Goal: Task Accomplishment & Management: Manage account settings

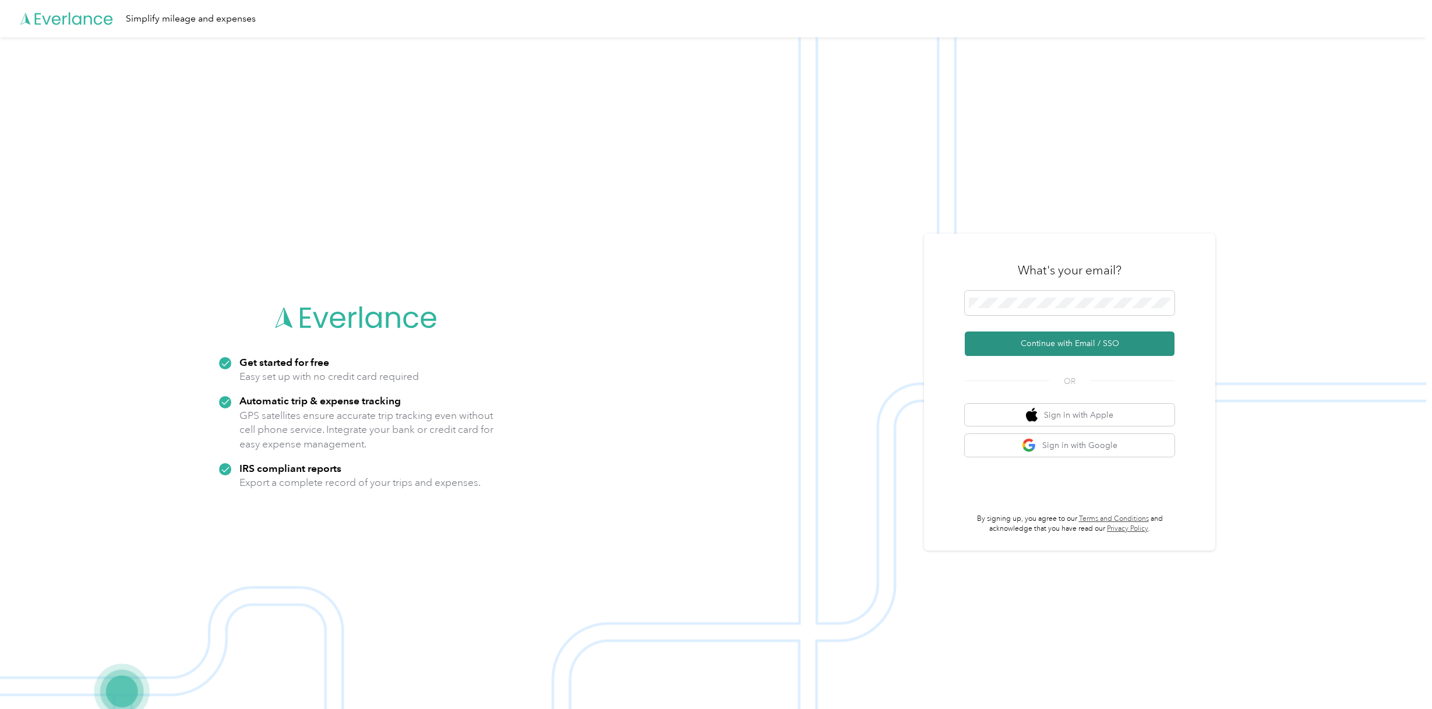
click at [1070, 344] on button "Continue with Email / SSO" at bounding box center [1070, 344] width 210 height 24
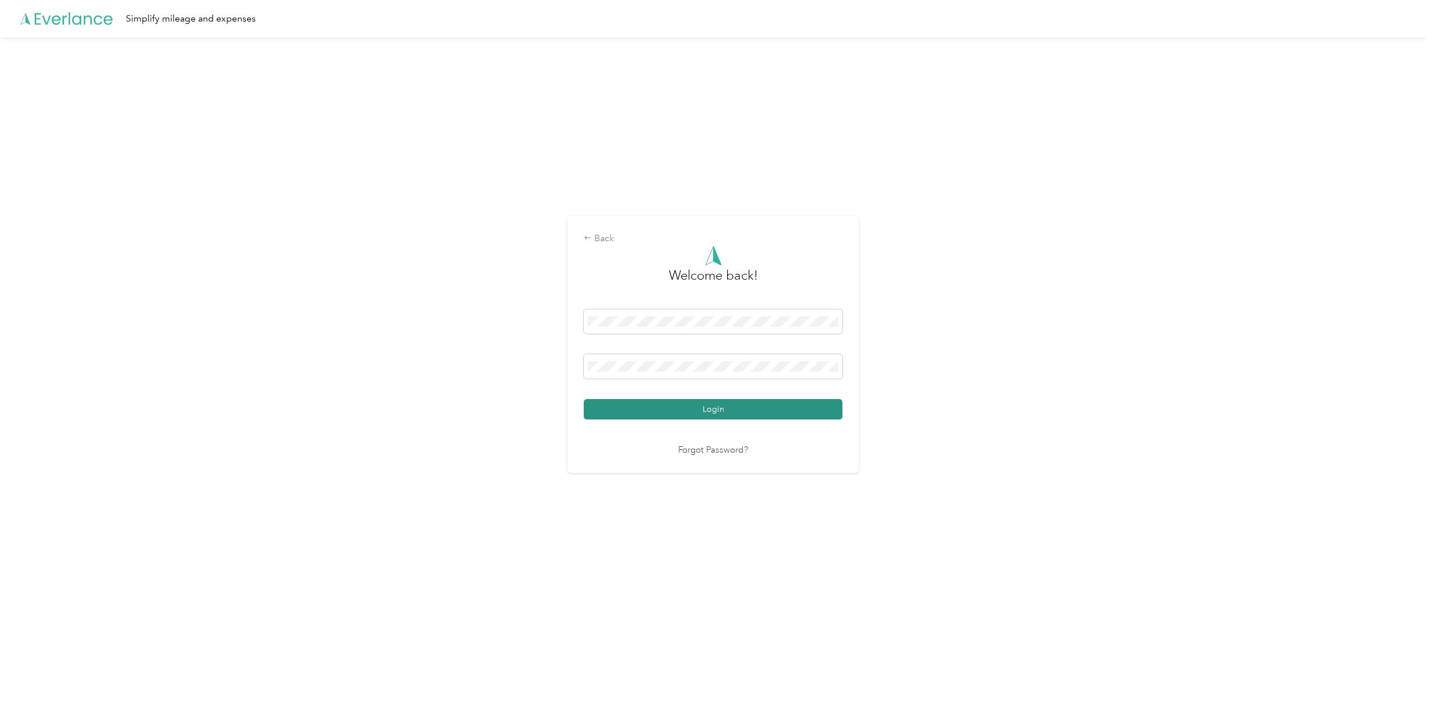
click at [731, 411] on button "Login" at bounding box center [713, 409] width 259 height 20
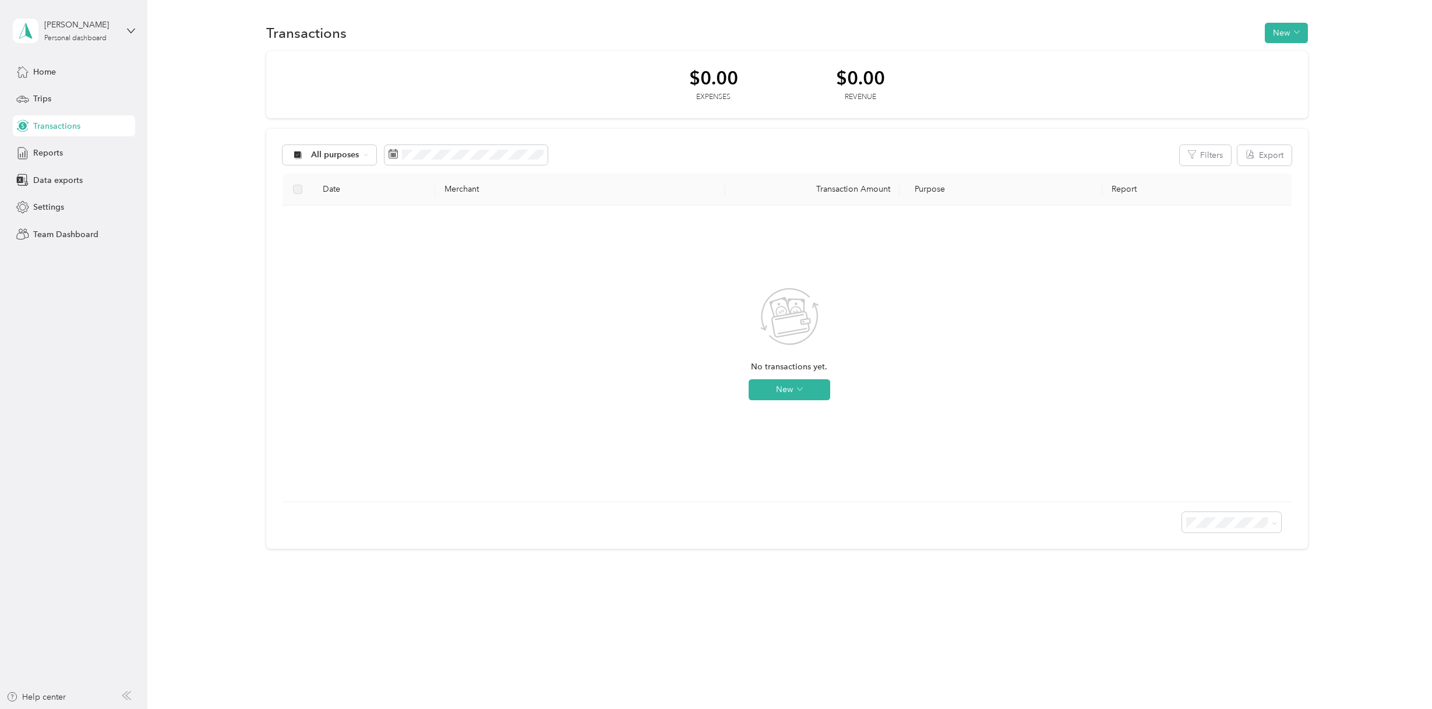
click at [50, 128] on span "Transactions" at bounding box center [56, 126] width 47 height 12
click at [55, 205] on span "Settings" at bounding box center [48, 207] width 31 height 12
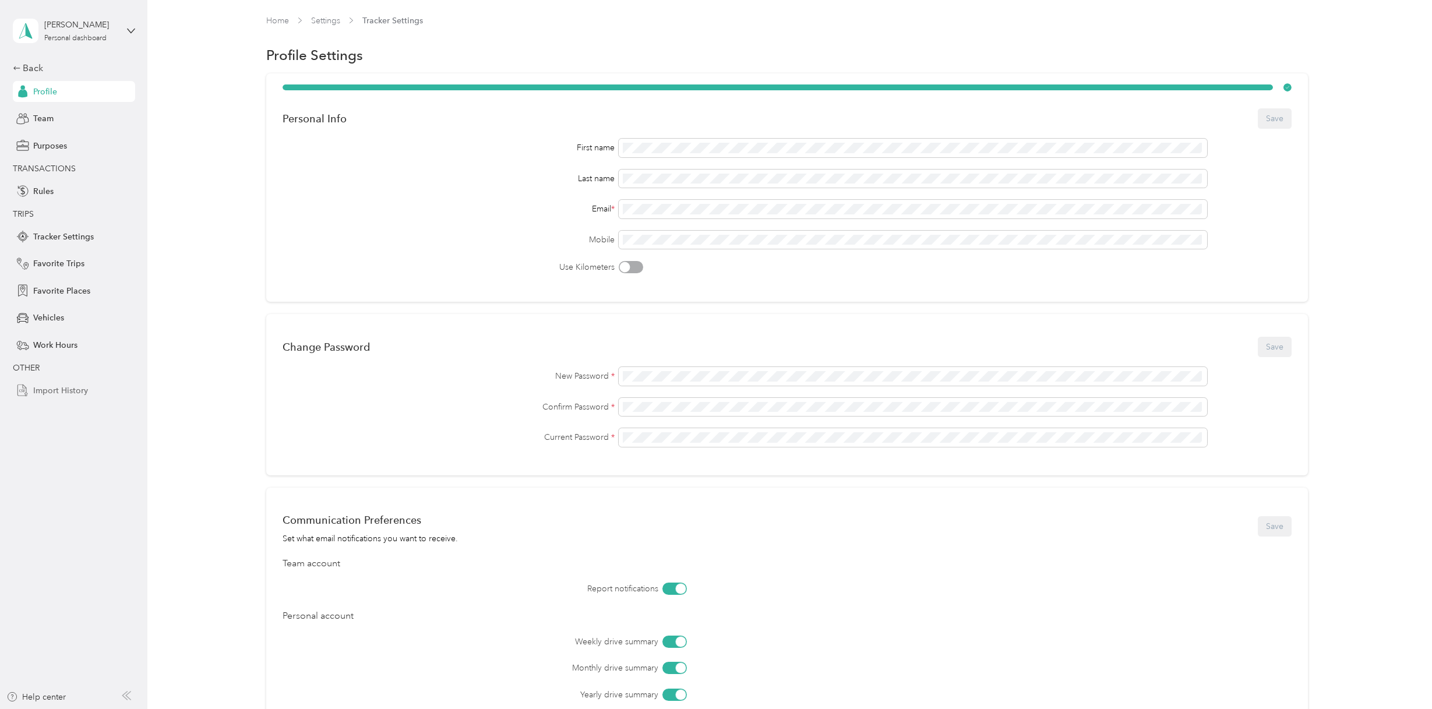
click at [59, 394] on span "Import History" at bounding box center [60, 391] width 55 height 12
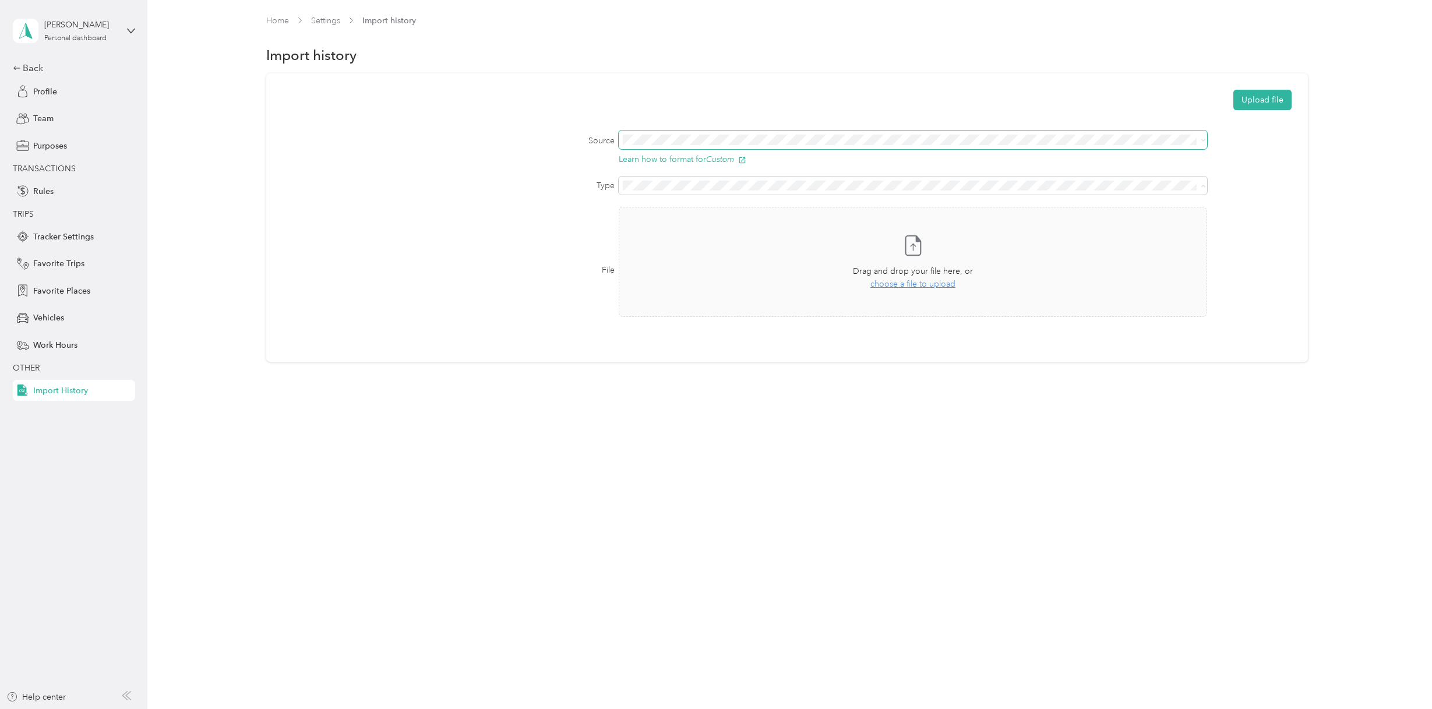
drag, startPoint x: 662, startPoint y: 224, endPoint x: 991, endPoint y: 146, distance: 338.2
click at [664, 221] on span "Transactions" at bounding box center [651, 226] width 45 height 10
click at [943, 286] on span "choose a file to upload" at bounding box center [913, 284] width 85 height 10
click at [1270, 104] on button "Upload file" at bounding box center [1263, 100] width 58 height 20
click at [27, 71] on div "Back" at bounding box center [71, 68] width 117 height 14
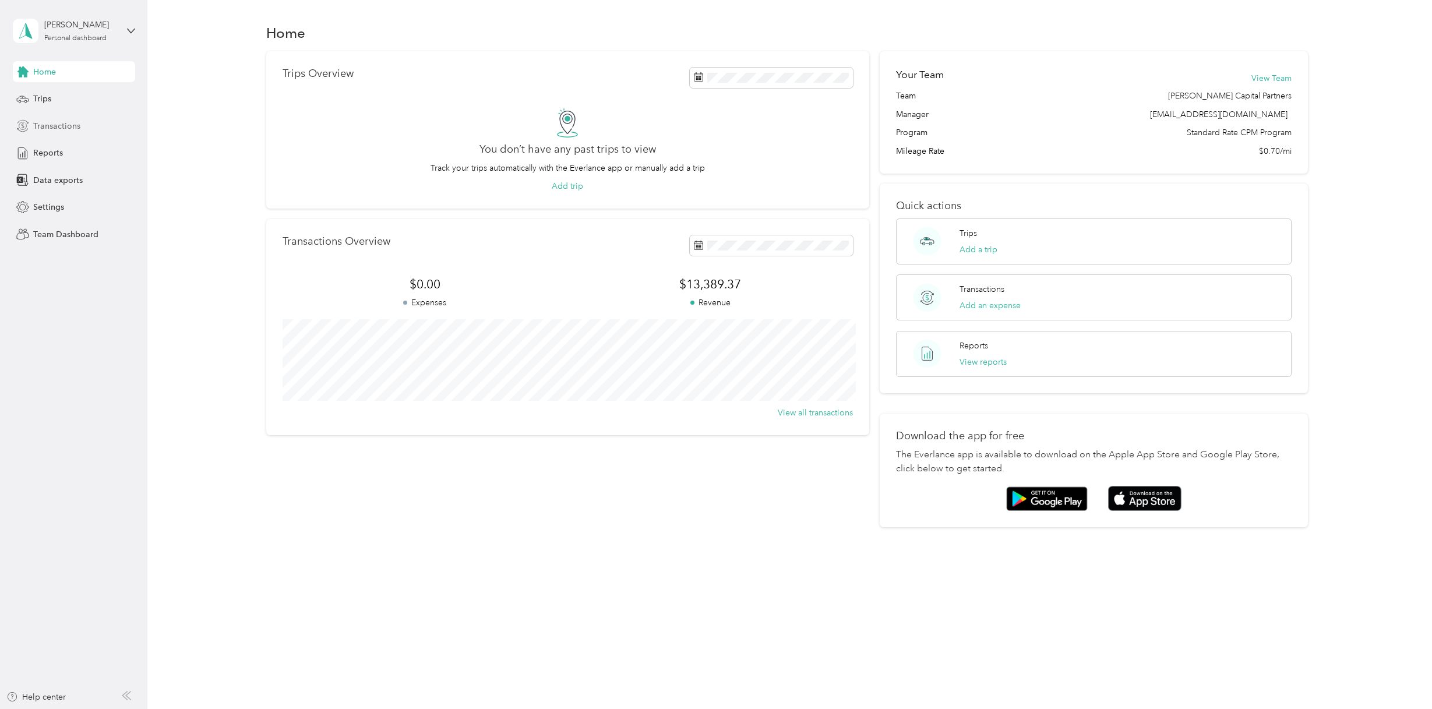
click at [55, 126] on span "Transactions" at bounding box center [56, 126] width 47 height 12
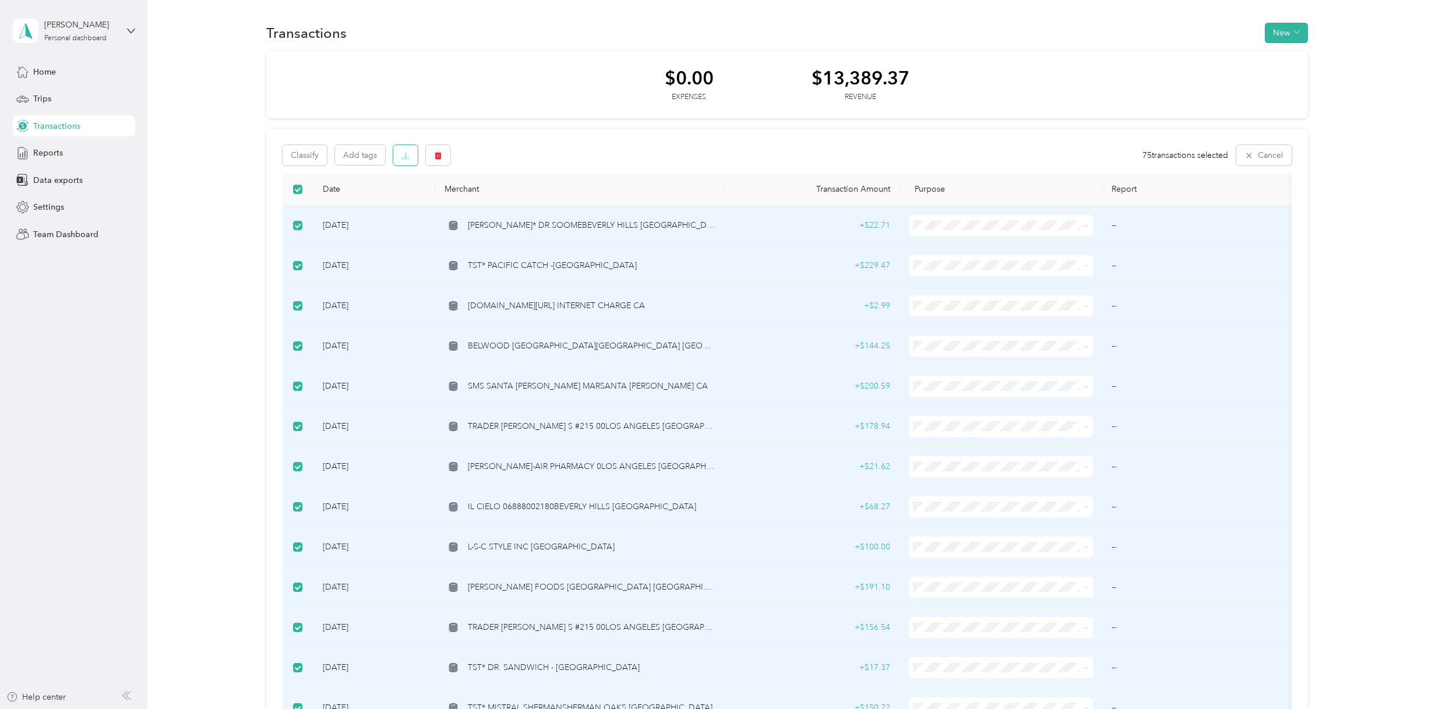
click at [414, 162] on button "button" at bounding box center [405, 155] width 24 height 20
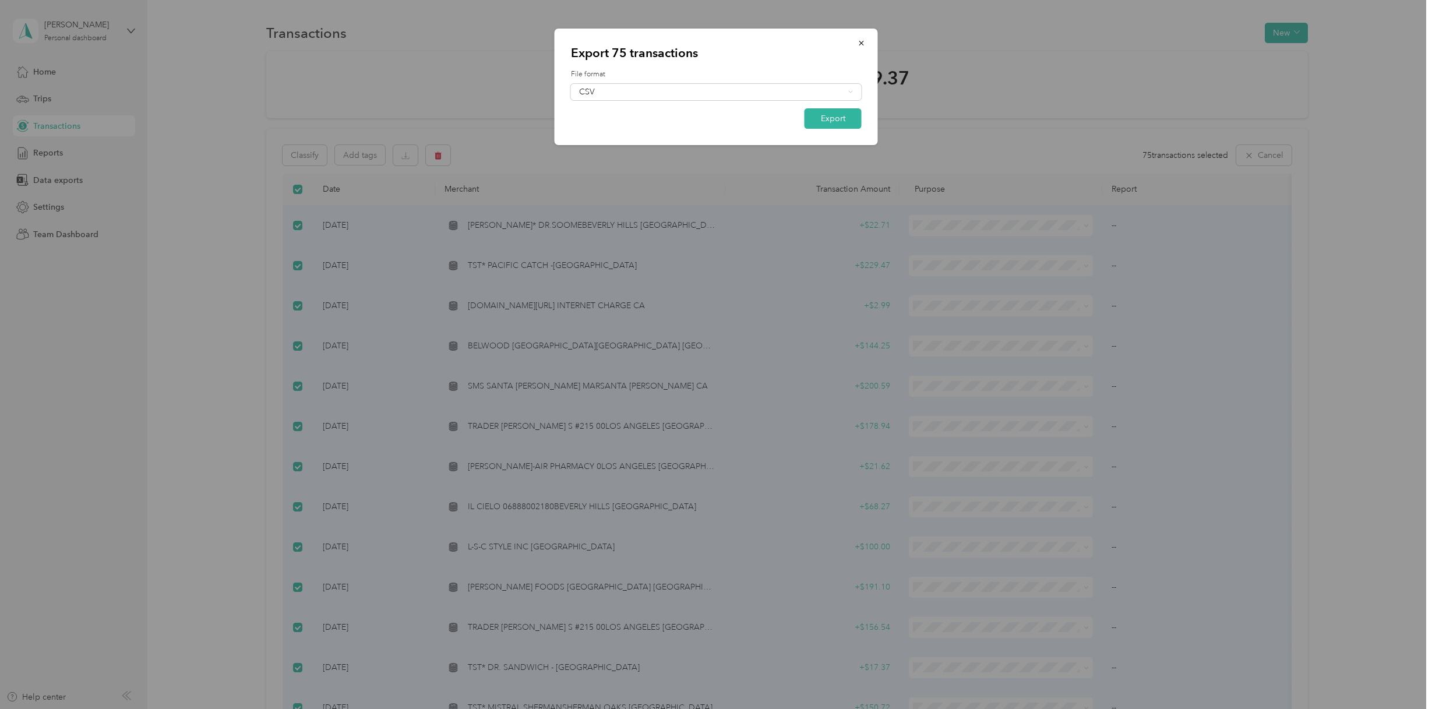
drag, startPoint x: 865, startPoint y: 48, endPoint x: 991, endPoint y: 65, distance: 127.5
click at [867, 49] on button "button" at bounding box center [862, 43] width 24 height 20
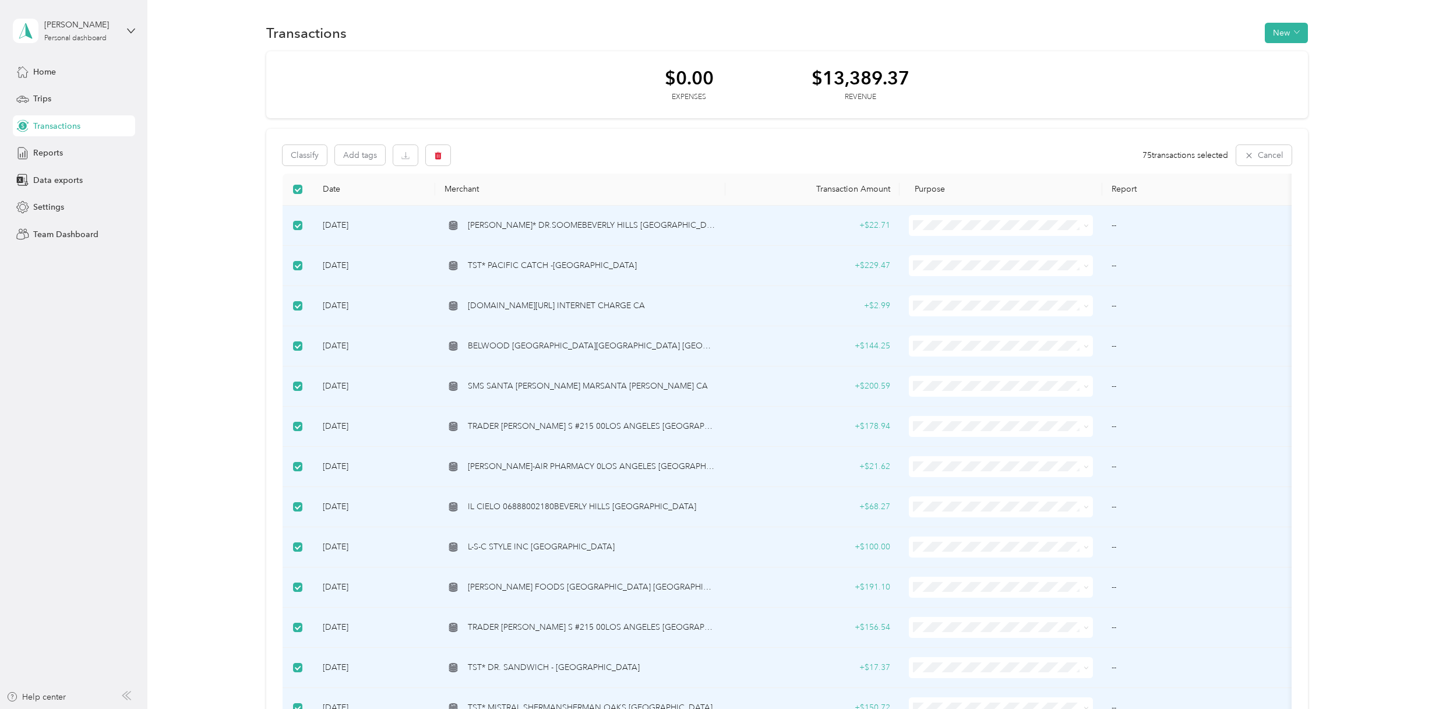
click at [305, 160] on button "Classify" at bounding box center [305, 155] width 44 height 20
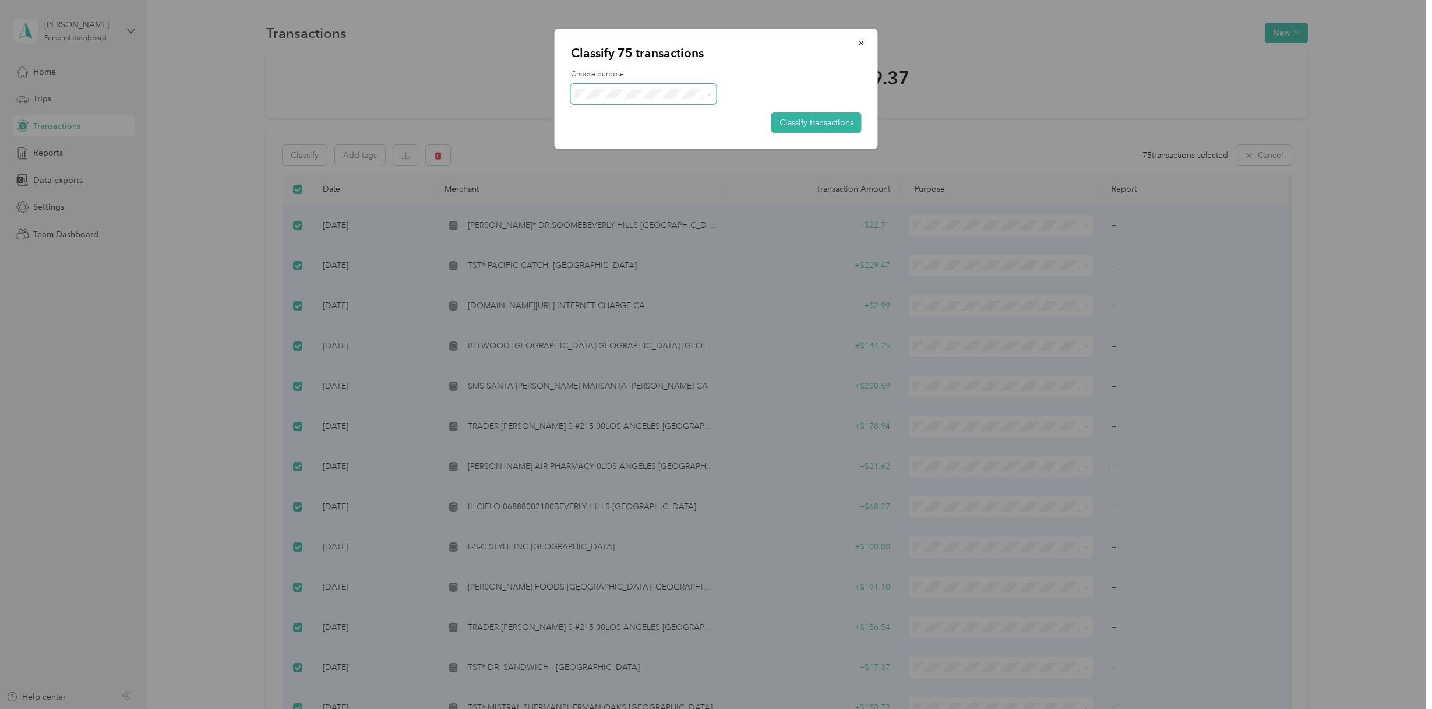
click at [712, 94] on icon at bounding box center [709, 94] width 5 height 5
click at [605, 131] on span "Personal" at bounding box center [666, 134] width 132 height 12
click at [819, 122] on button "Classify transactions" at bounding box center [817, 122] width 90 height 20
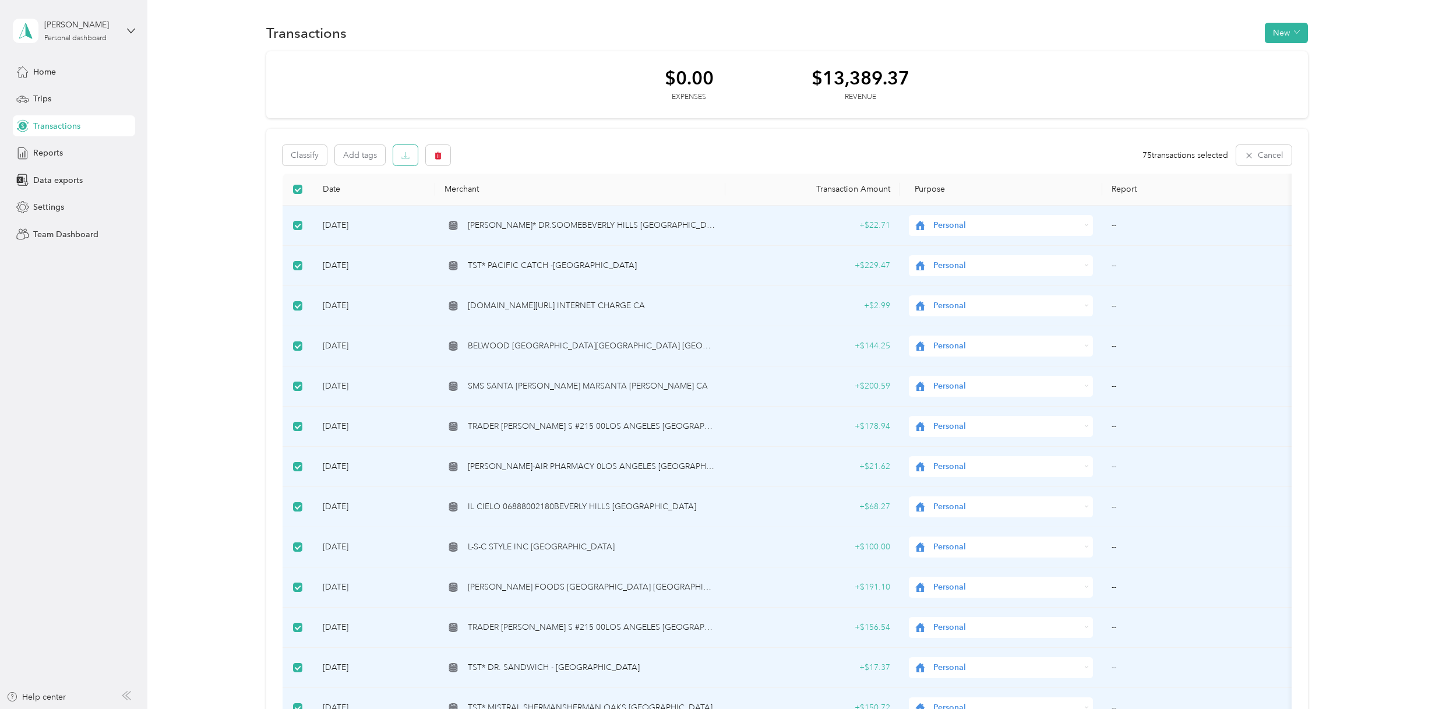
click at [403, 159] on icon "button" at bounding box center [406, 156] width 8 height 8
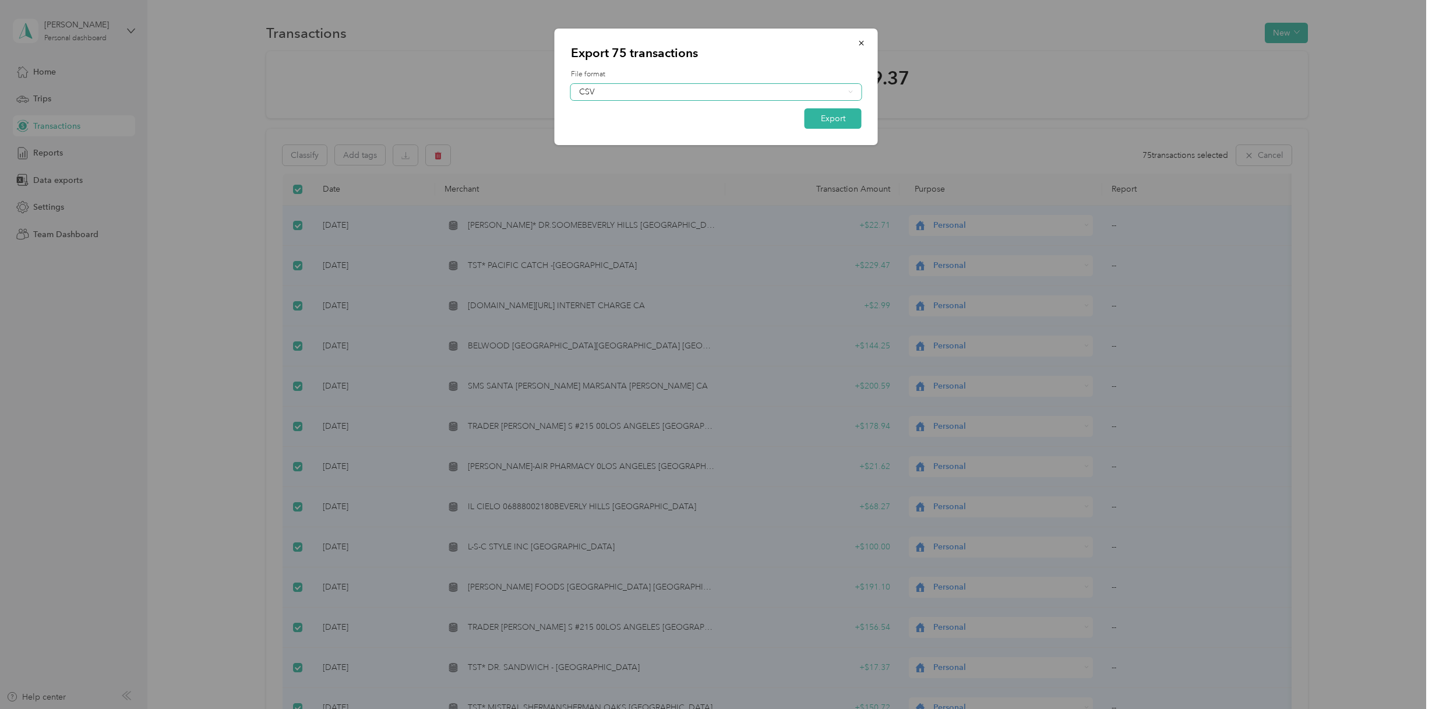
click at [853, 96] on div "CSV" at bounding box center [716, 92] width 291 height 16
click at [610, 133] on li "Excel" at bounding box center [716, 132] width 291 height 20
click at [840, 122] on button "Export" at bounding box center [833, 118] width 57 height 20
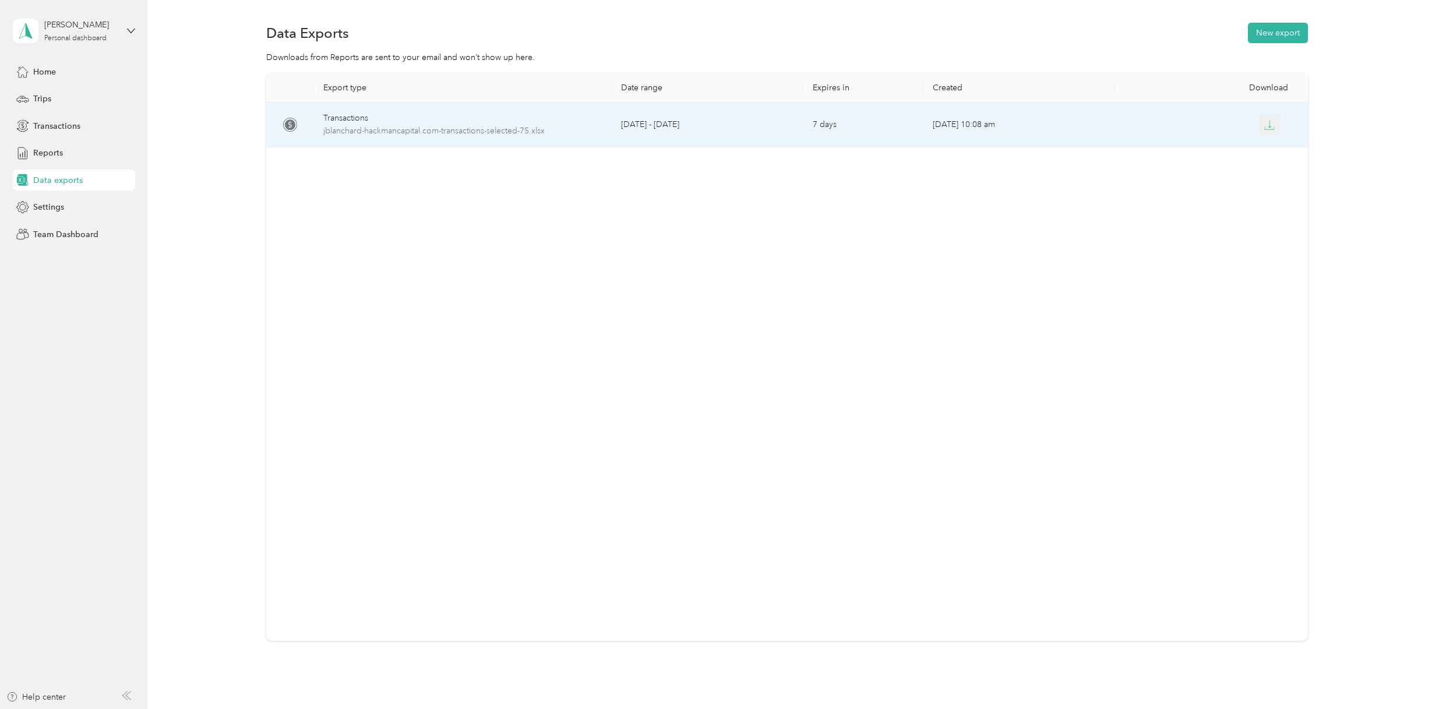
click at [1261, 125] on button "button" at bounding box center [1270, 124] width 21 height 21
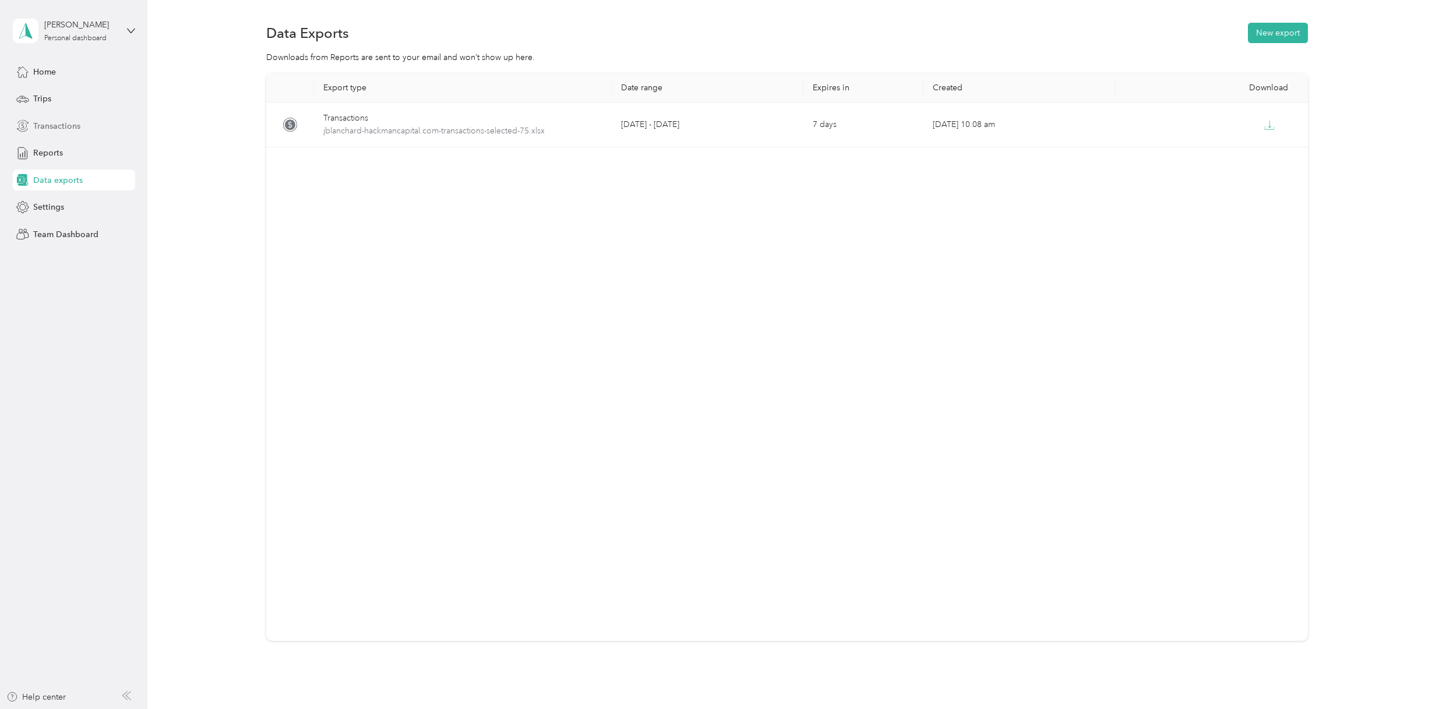
click at [79, 128] on div "Transactions" at bounding box center [74, 125] width 122 height 21
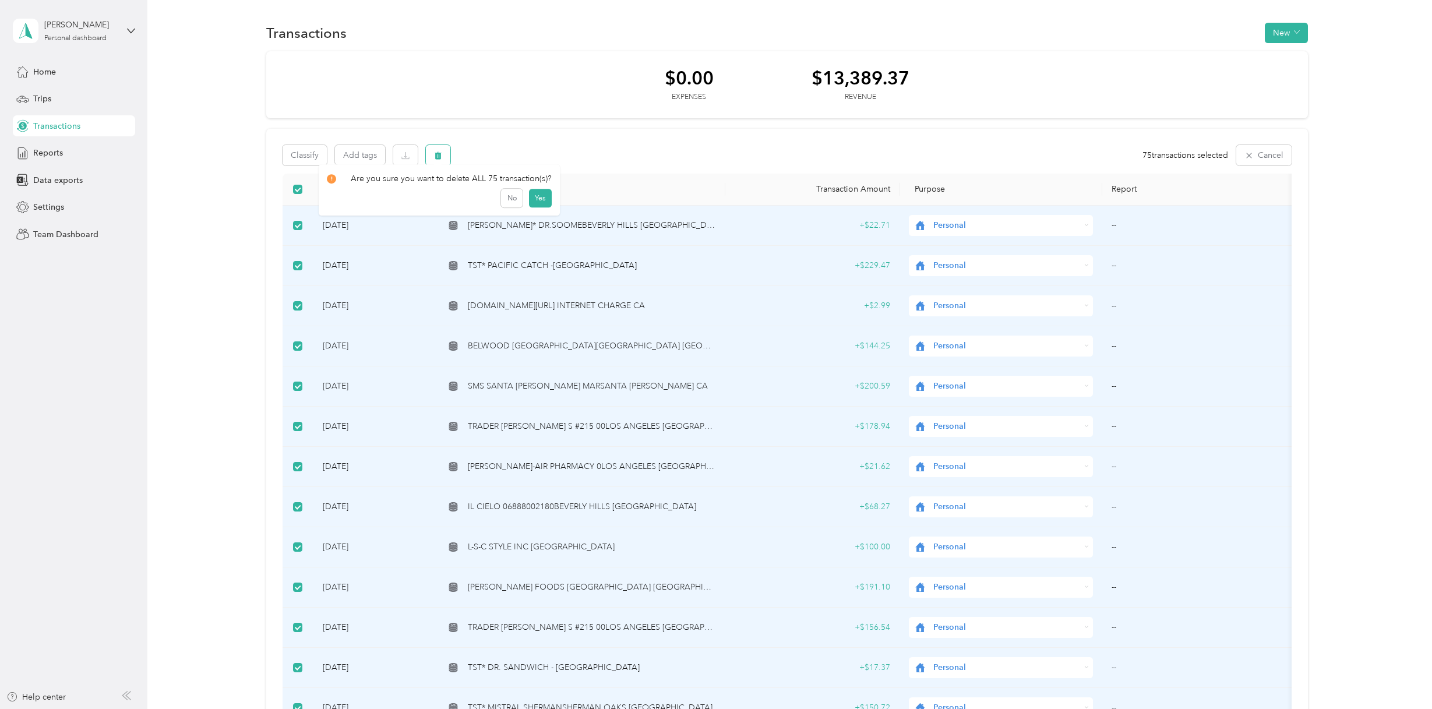
click at [441, 159] on button "button" at bounding box center [438, 155] width 24 height 20
click at [541, 207] on button "Yes" at bounding box center [540, 204] width 23 height 19
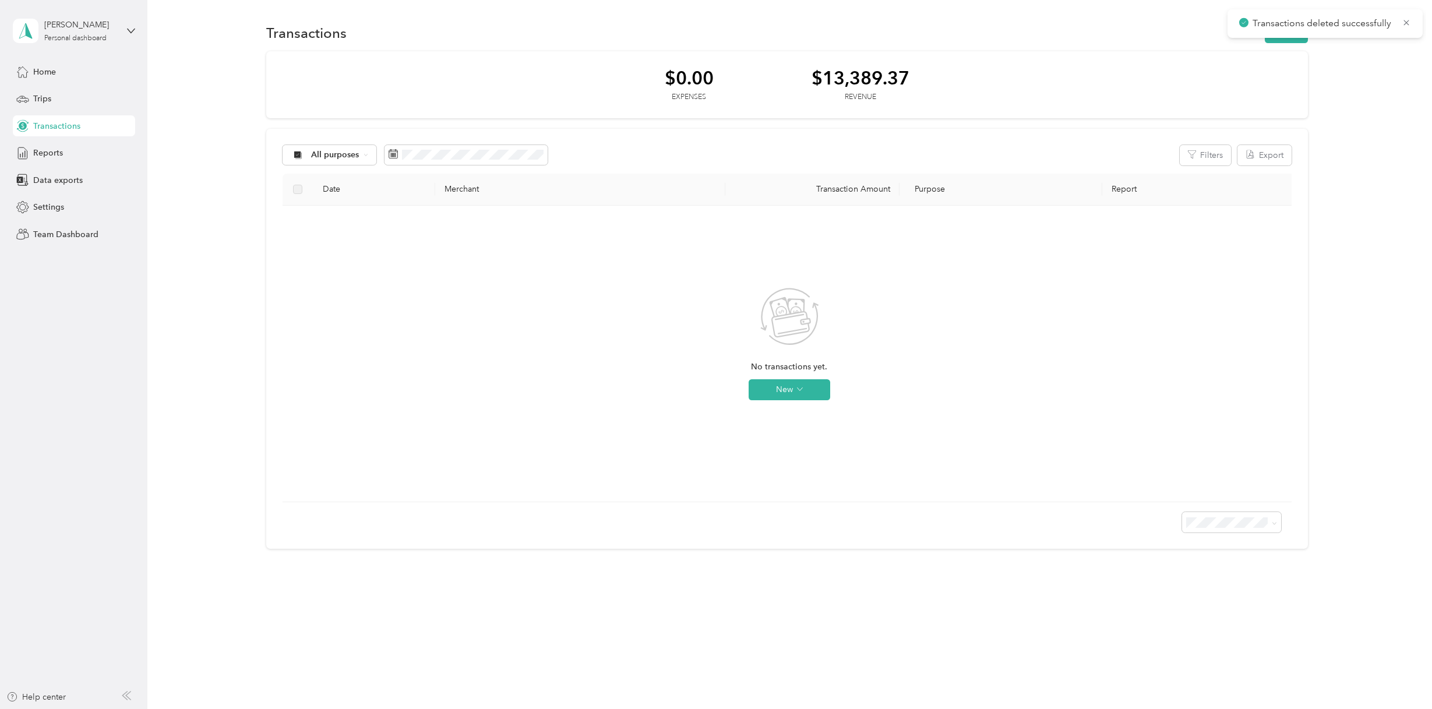
click at [368, 270] on div "No transactions yet. New" at bounding box center [789, 353] width 995 height 277
click at [56, 213] on span "Settings" at bounding box center [48, 207] width 31 height 12
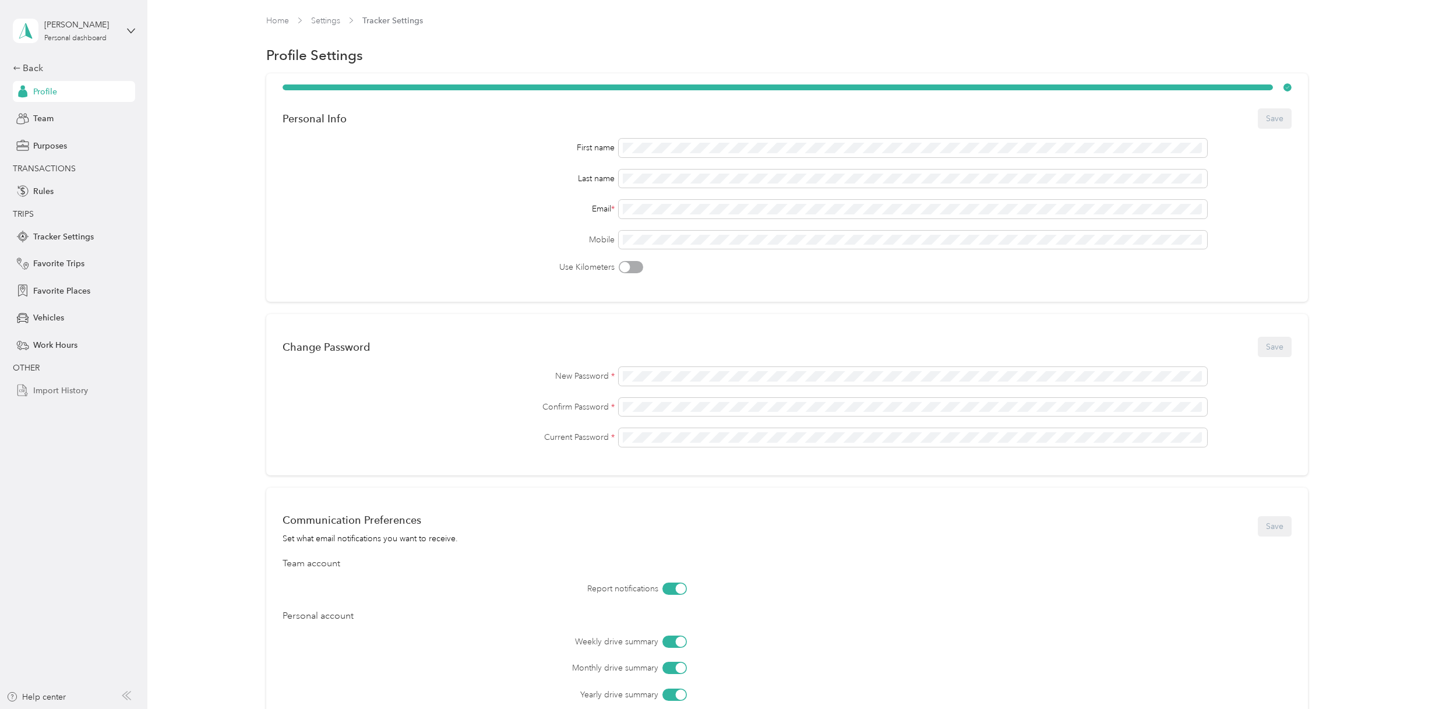
click at [65, 395] on span "Import History" at bounding box center [60, 391] width 55 height 12
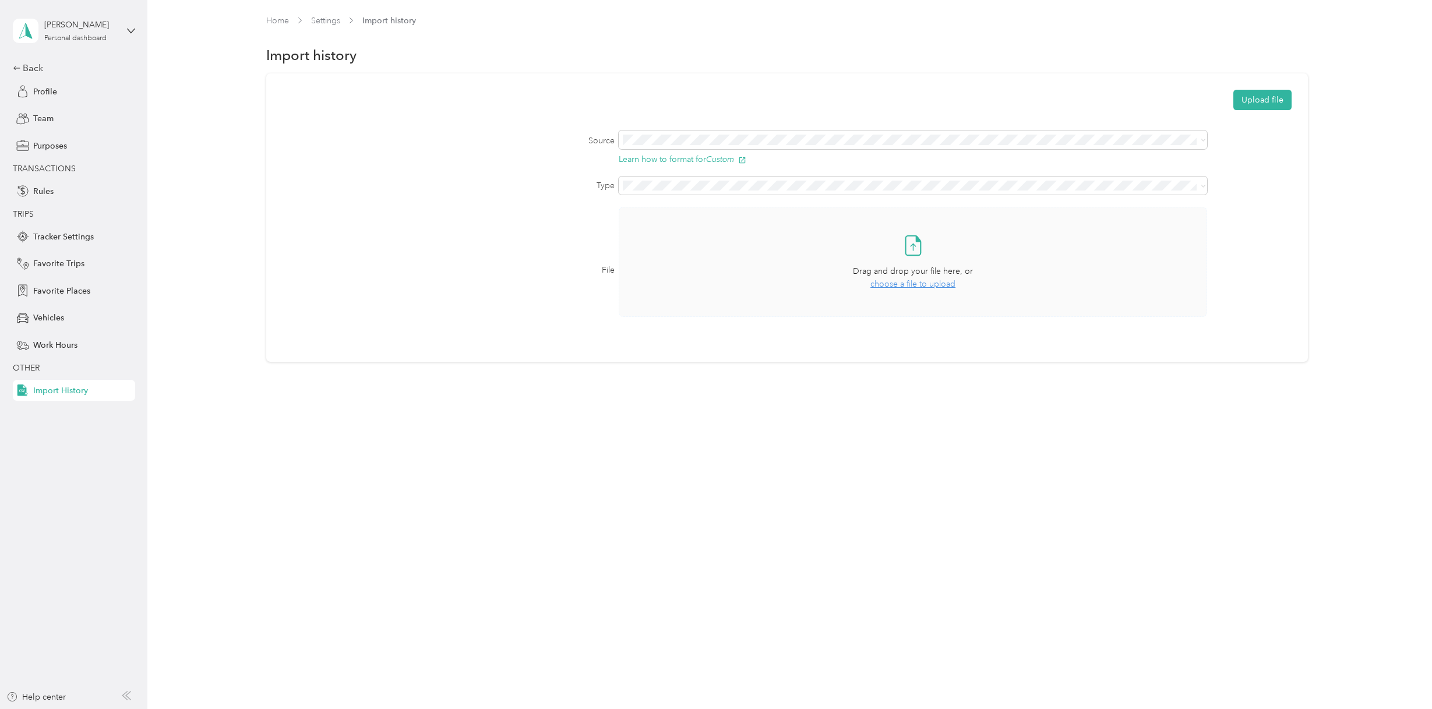
click at [941, 286] on span "choose a file to upload" at bounding box center [913, 284] width 85 height 10
drag, startPoint x: 679, startPoint y: 227, endPoint x: 699, endPoint y: 213, distance: 24.3
click at [679, 225] on div "Transactions" at bounding box center [916, 226] width 575 height 12
click at [911, 286] on span "choose a file to upload" at bounding box center [913, 284] width 85 height 10
click at [1272, 101] on button "Upload file" at bounding box center [1263, 100] width 58 height 20
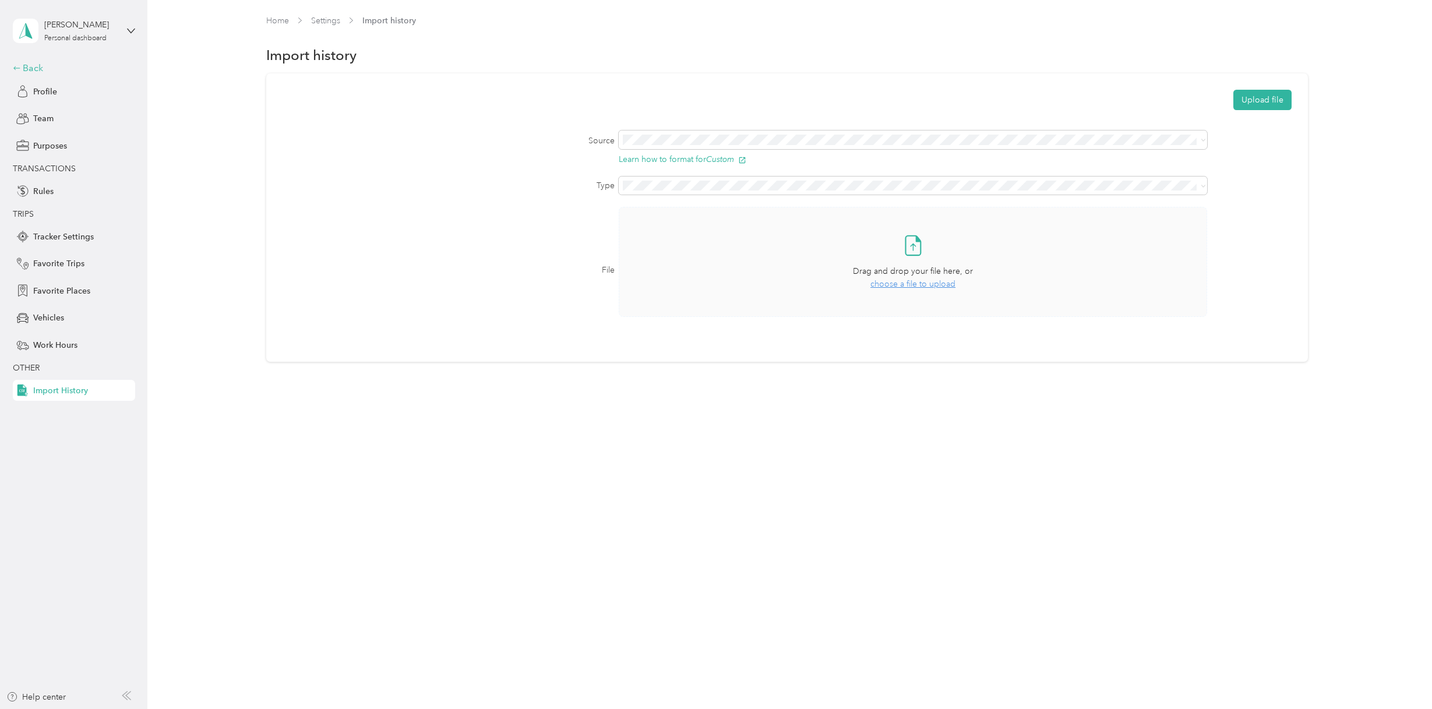
click at [35, 67] on div "Back" at bounding box center [71, 68] width 117 height 14
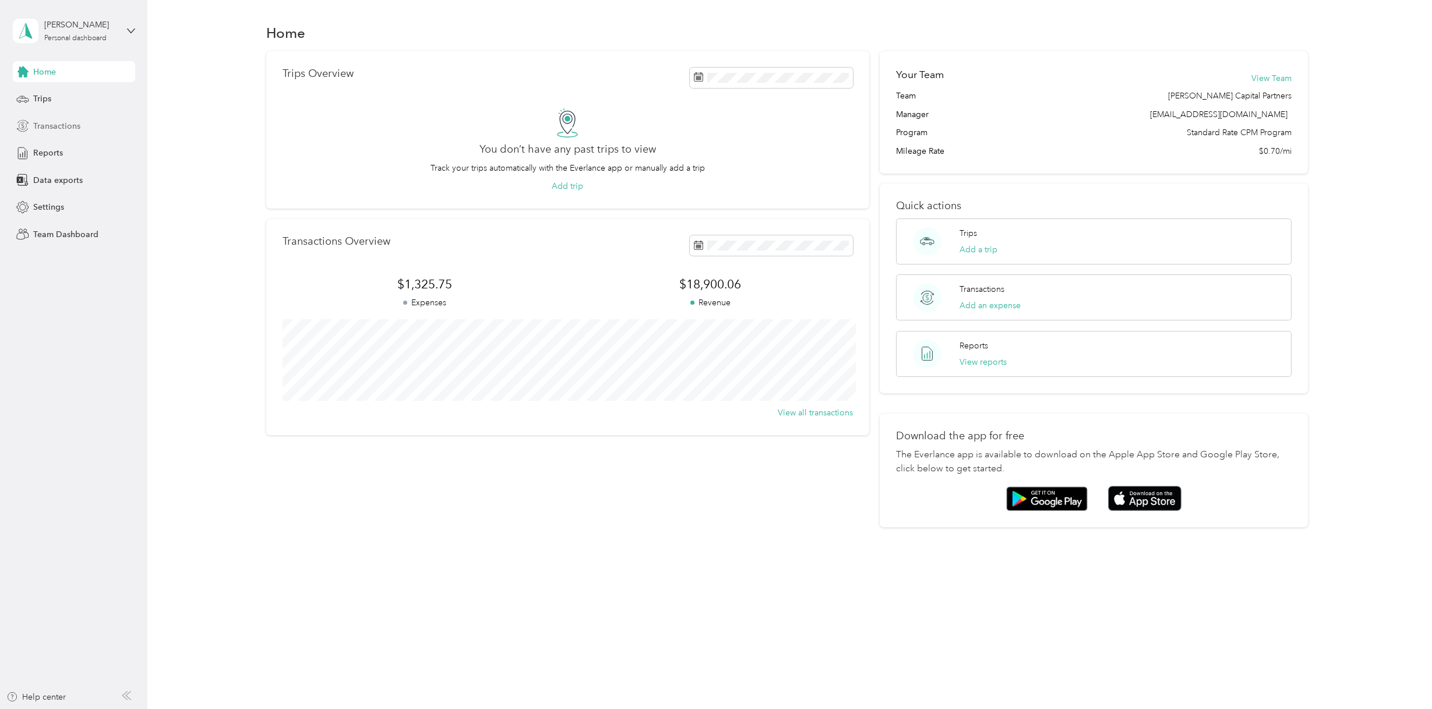
click at [70, 124] on span "Transactions" at bounding box center [56, 126] width 47 height 12
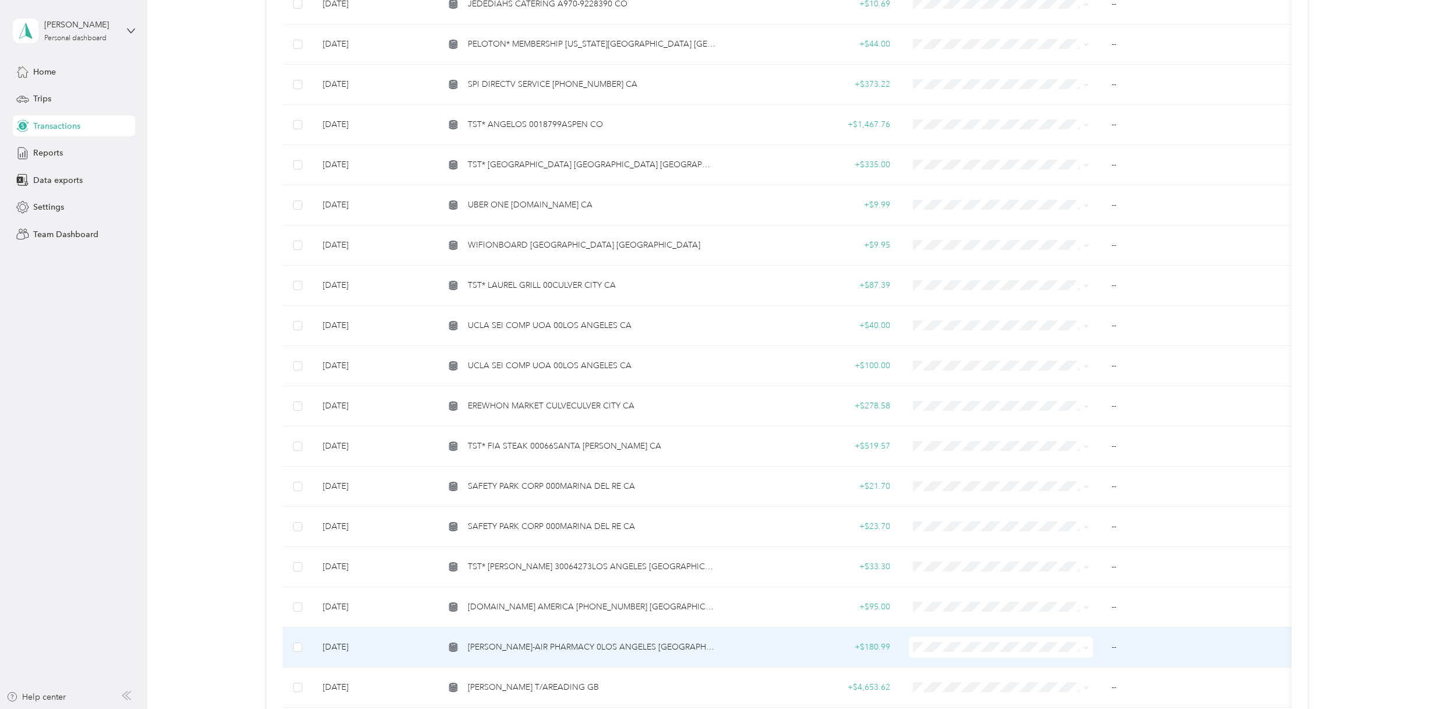
scroll to position [2104, 0]
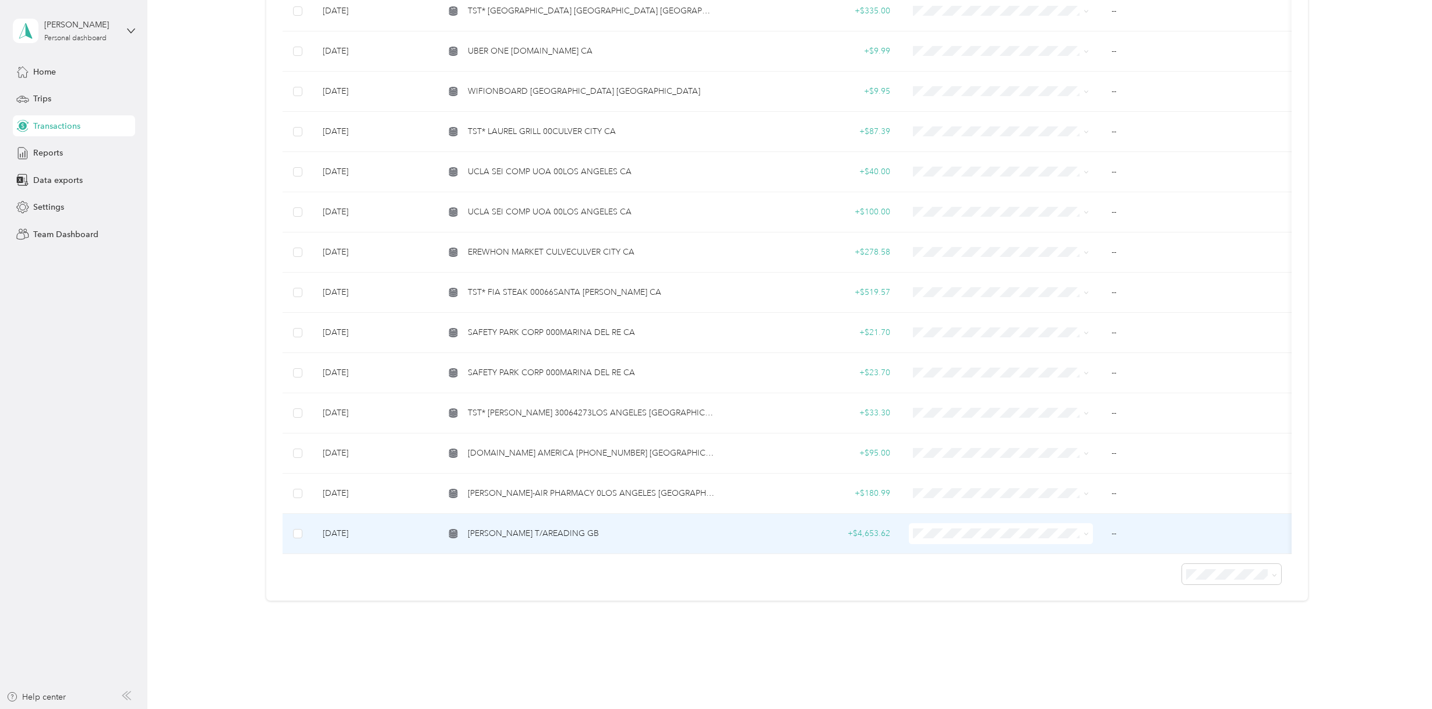
click at [519, 527] on span "[PERSON_NAME] T/AREADING GB" at bounding box center [533, 533] width 131 height 13
